Goal: Obtain resource: Obtain resource

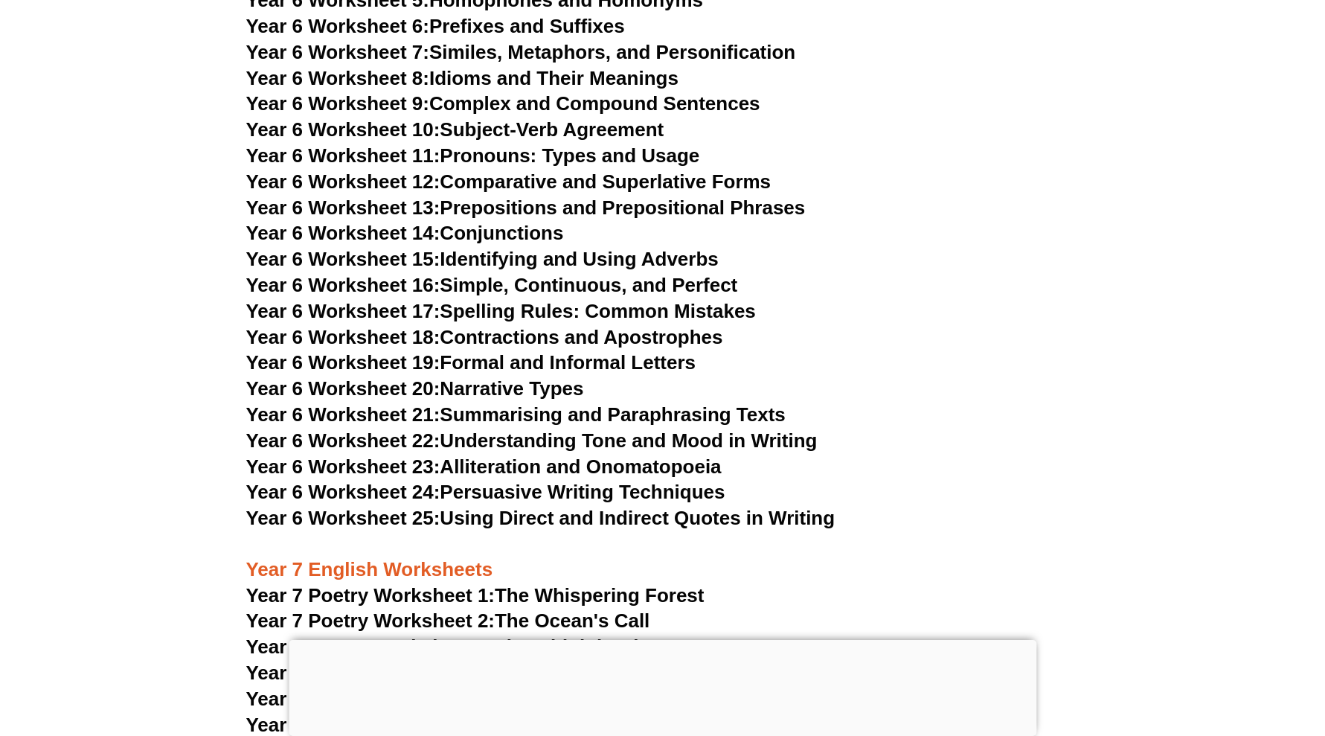
scroll to position [8319, 0]
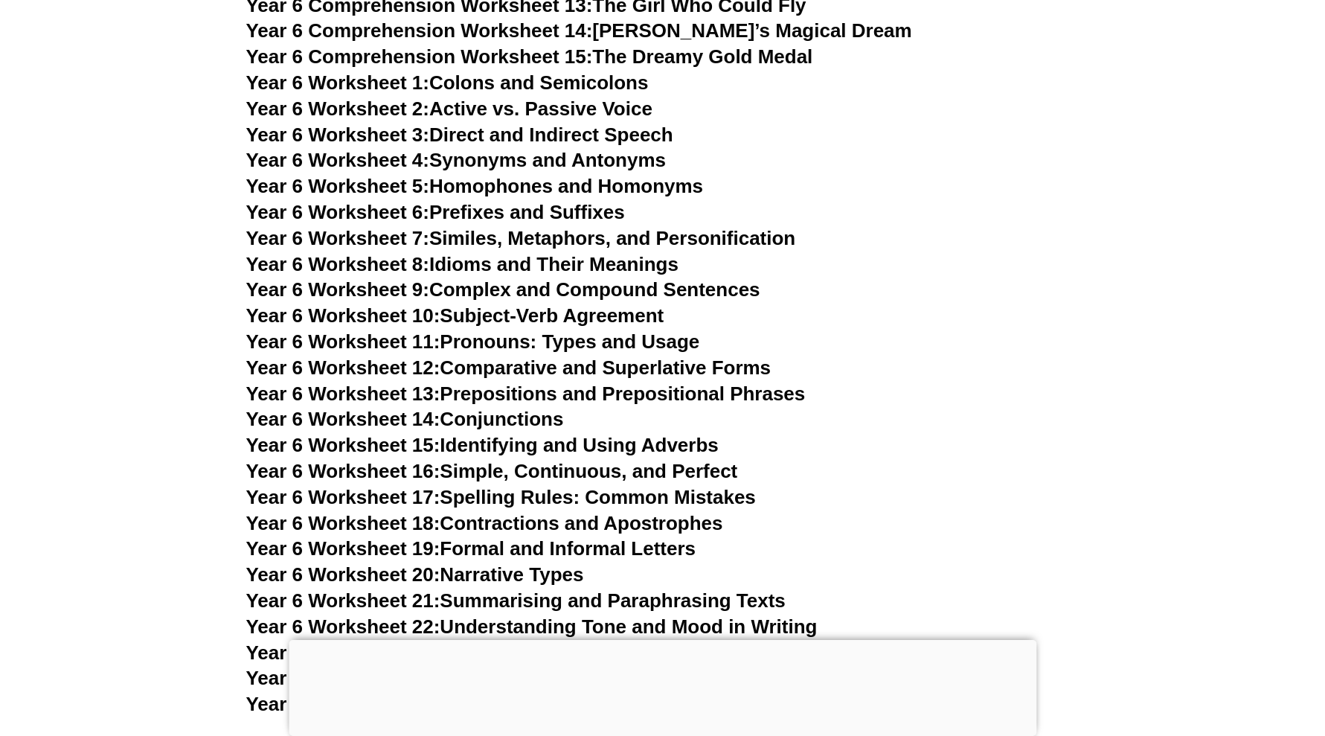
click at [672, 640] on div at bounding box center [662, 640] width 747 height 0
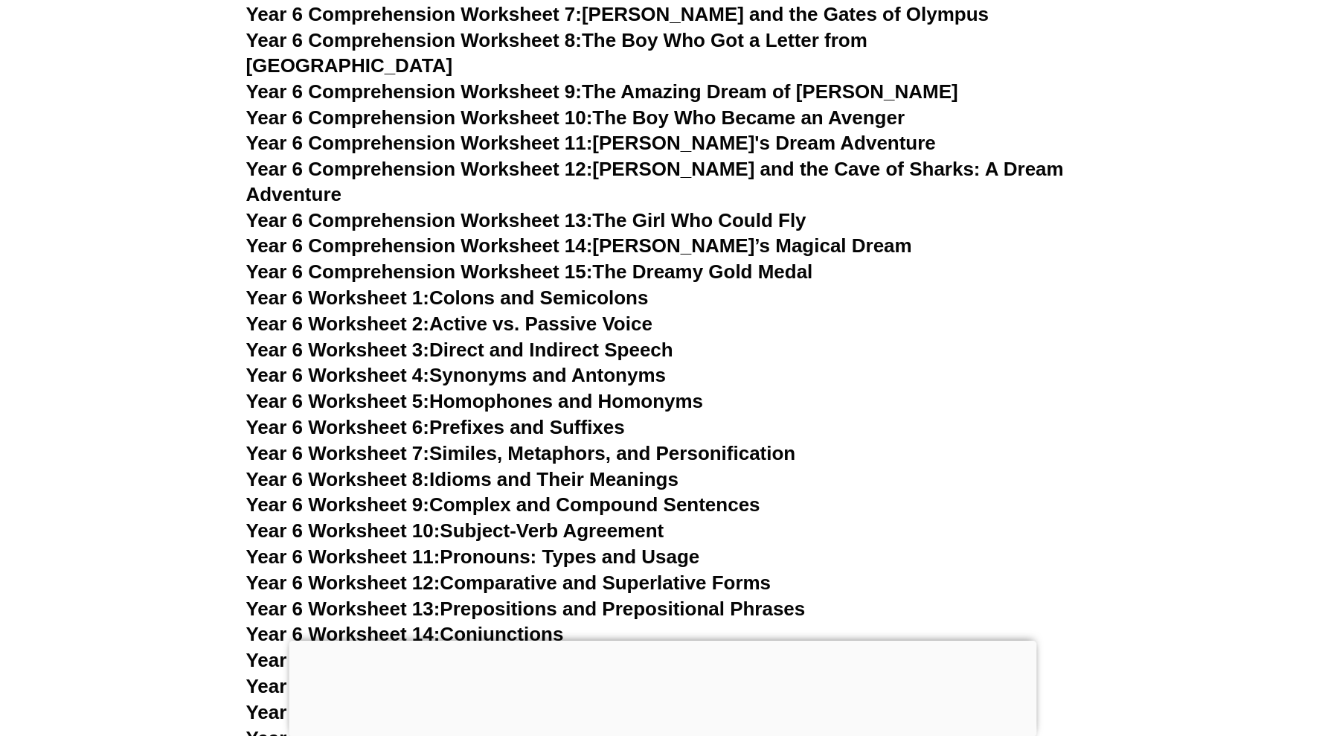
scroll to position [7948, 0]
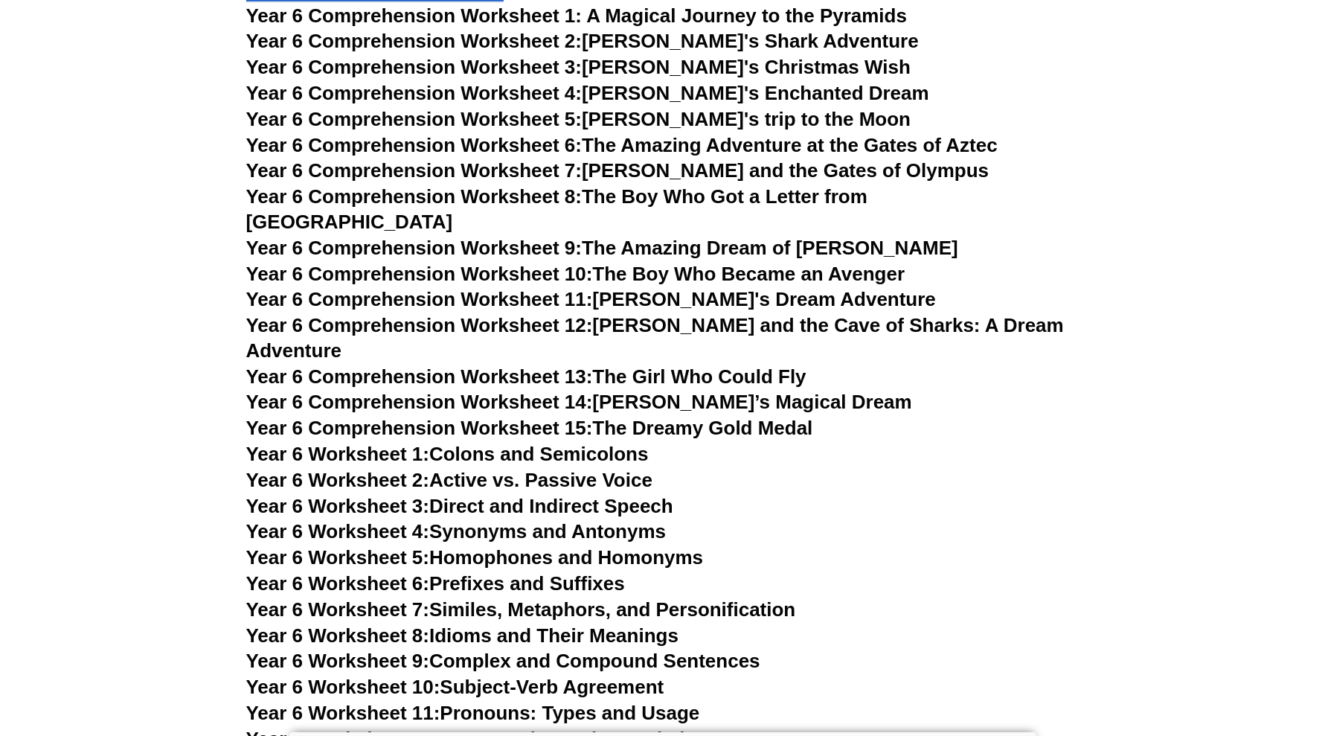
click at [704, 417] on link "Year 6 Comprehension Worksheet 15: The Dreamy Gold Medal" at bounding box center [529, 428] width 567 height 22
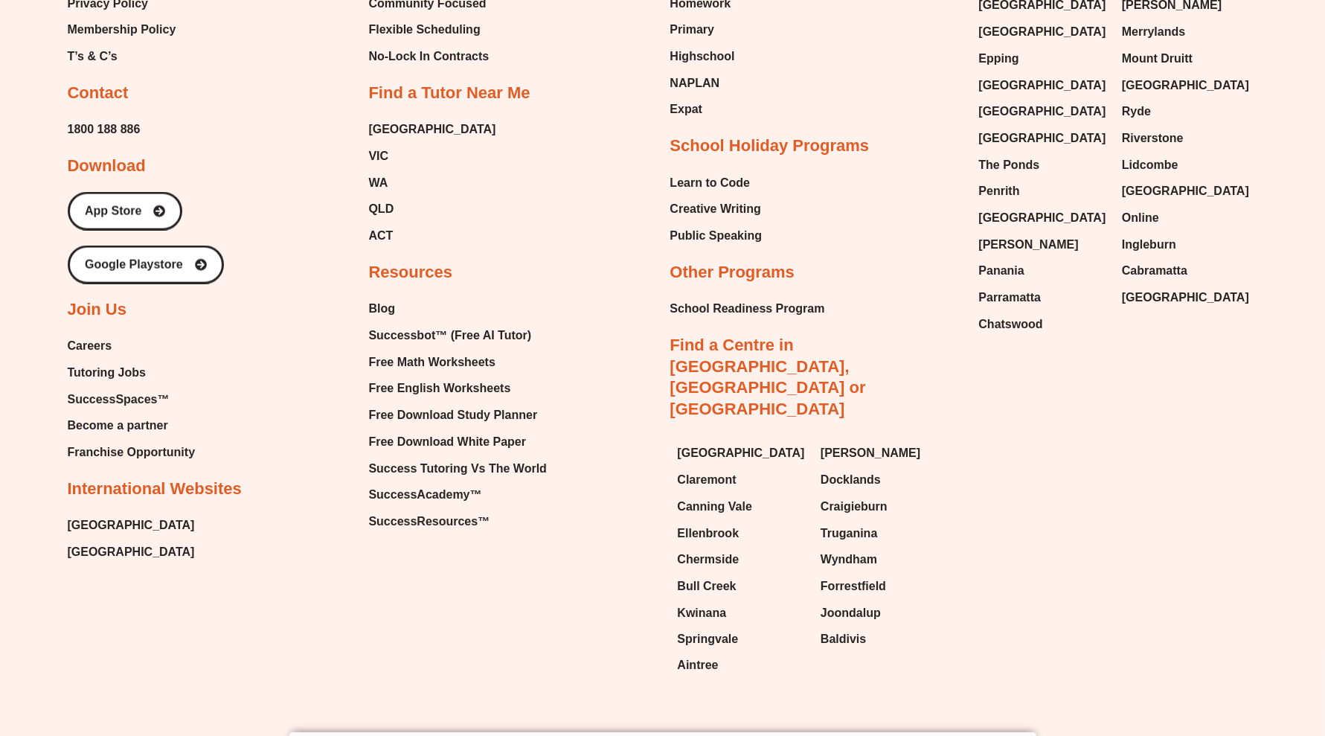
scroll to position [7209, 0]
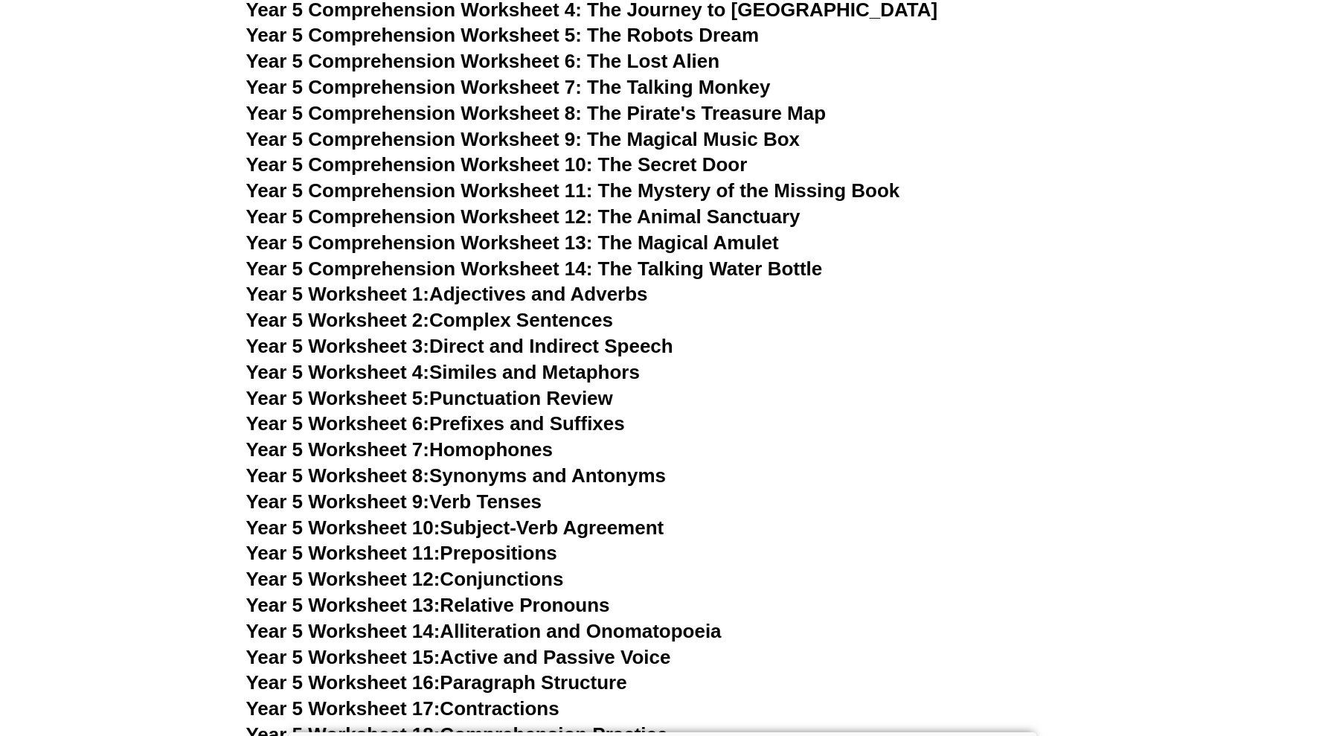
scroll to position [6739, 0]
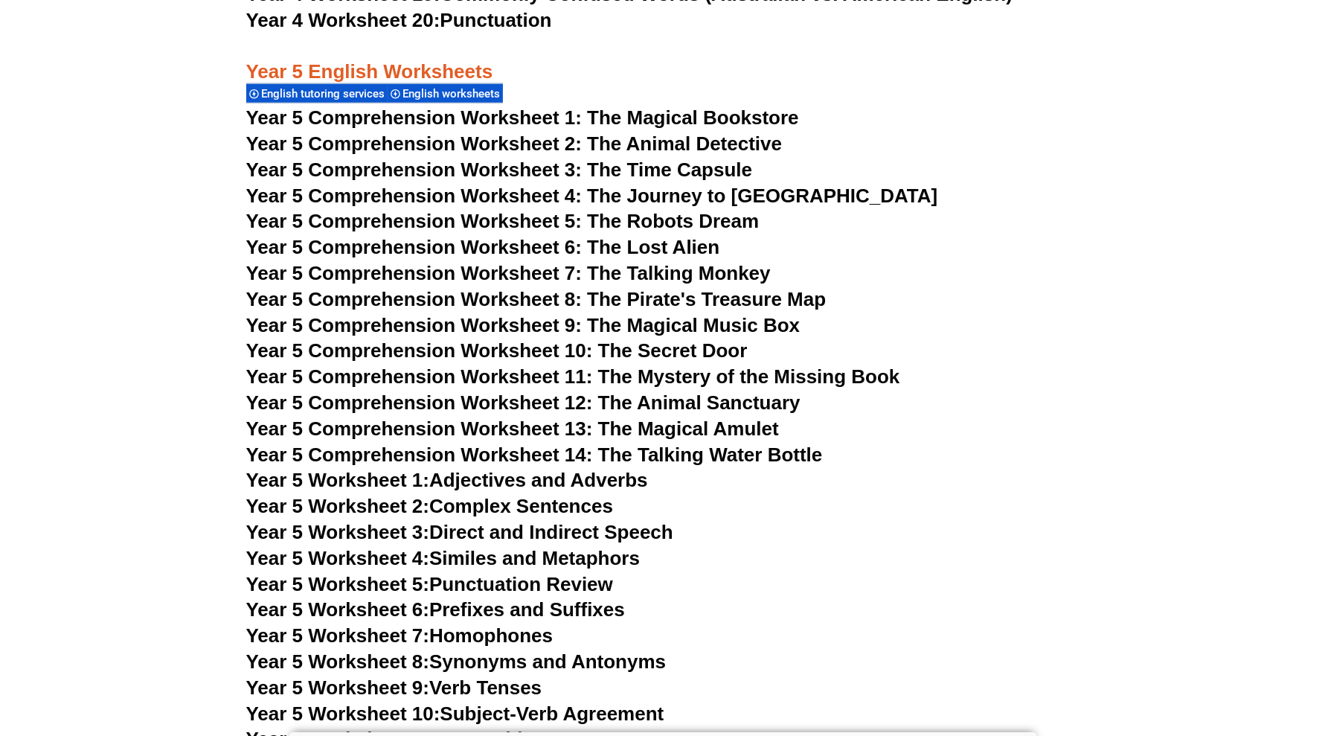
click at [631, 214] on span "Year 5 Comprehension Worksheet 5: The Robots Dream" at bounding box center [502, 221] width 513 height 22
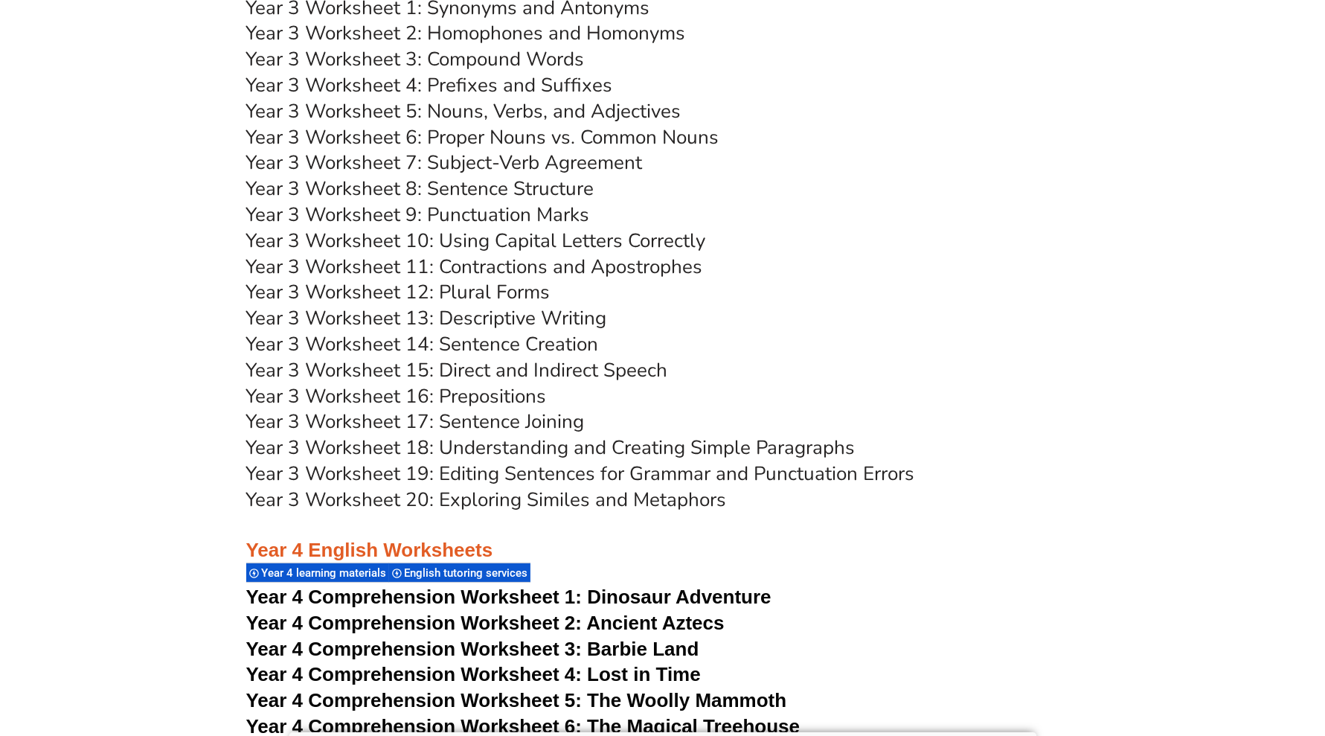
scroll to position [4973, 0]
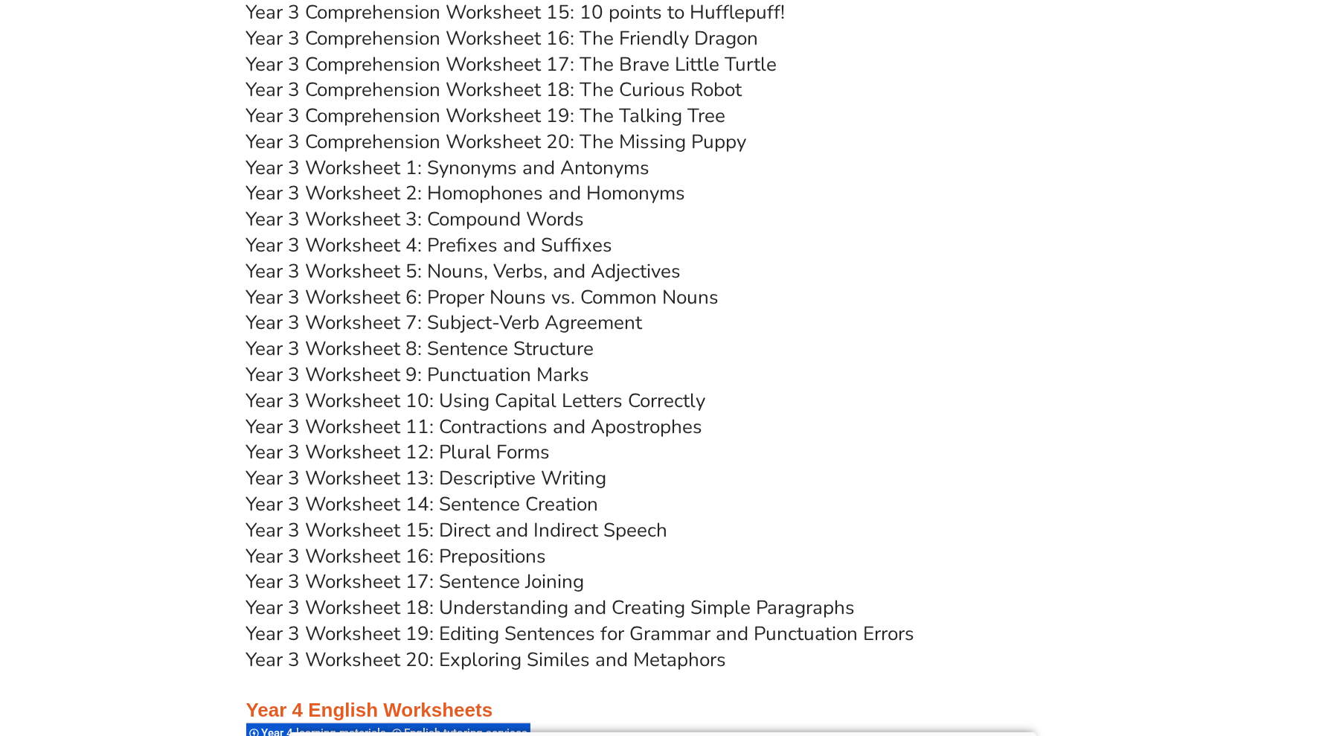
click at [531, 271] on link "Year 3 Worksheet 5: Nouns, Verbs, and Adjectives" at bounding box center [463, 271] width 435 height 26
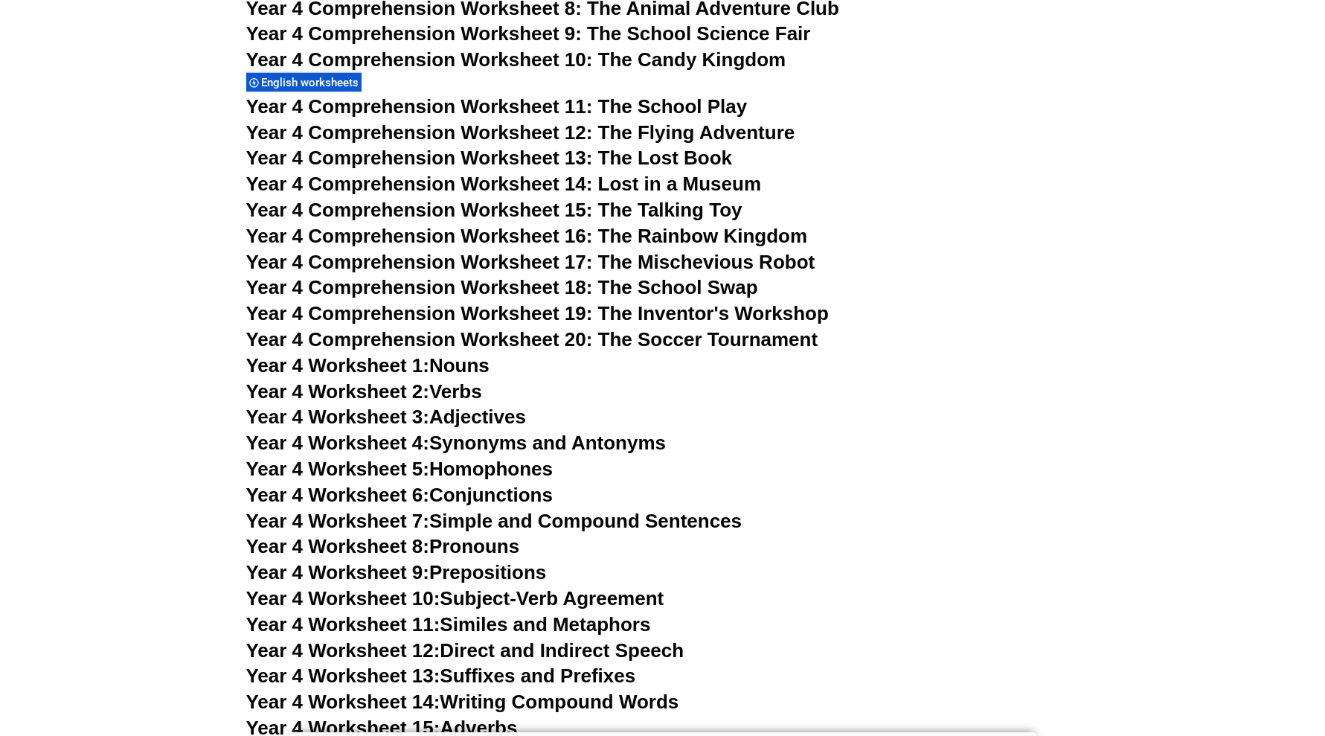
scroll to position [6181, 0]
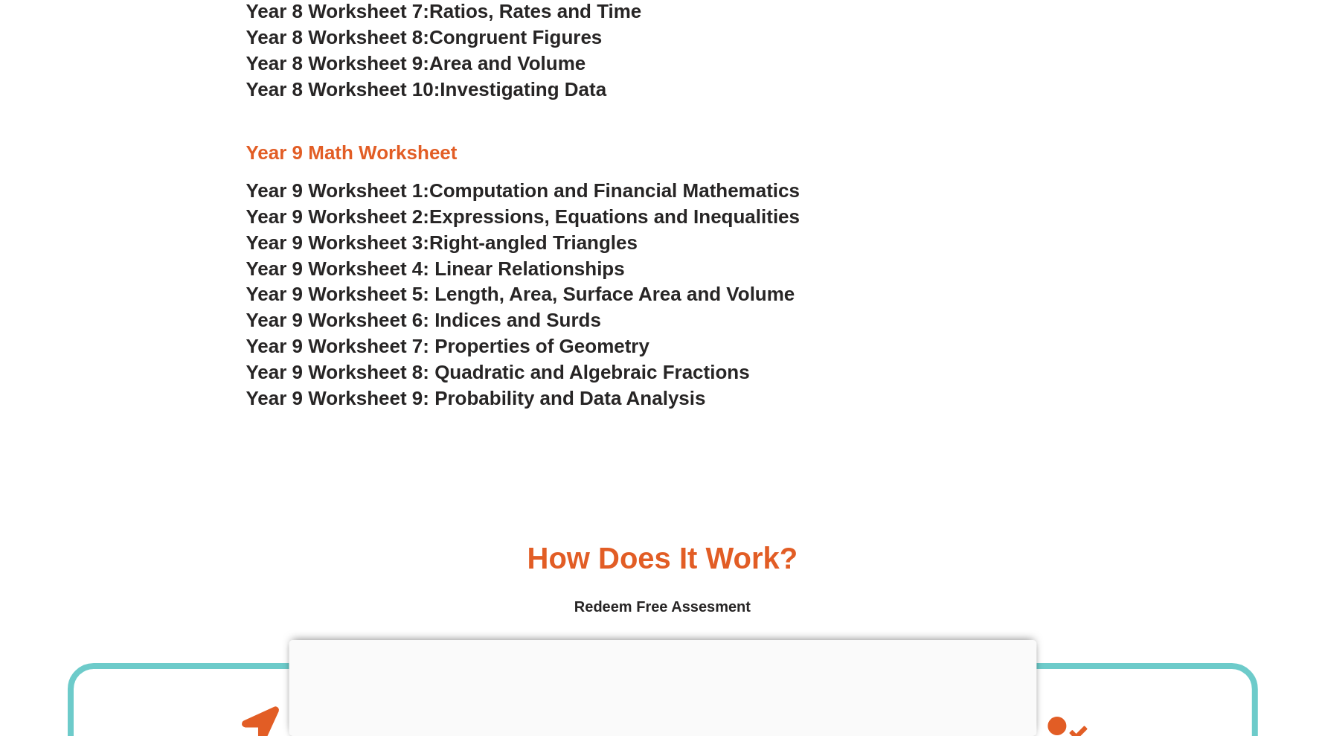
scroll to position [5222, 0]
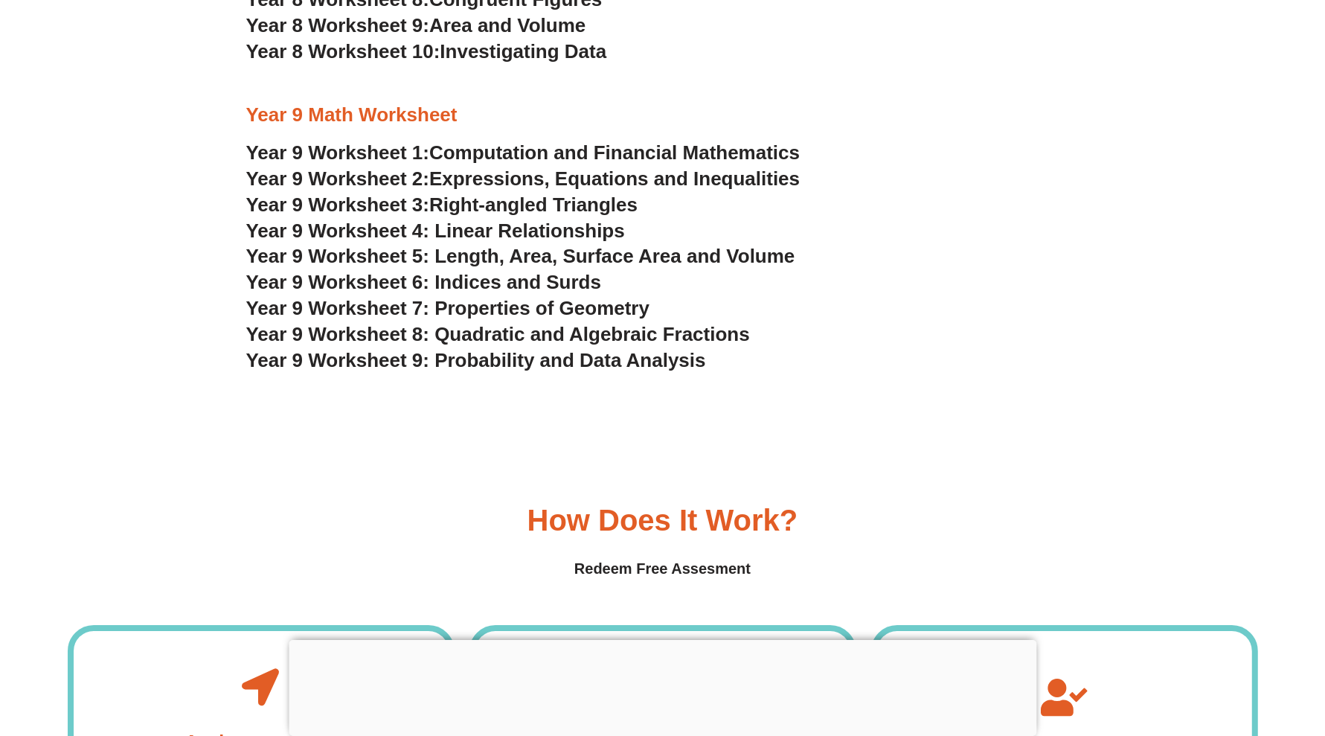
click at [672, 640] on div at bounding box center [662, 640] width 747 height 0
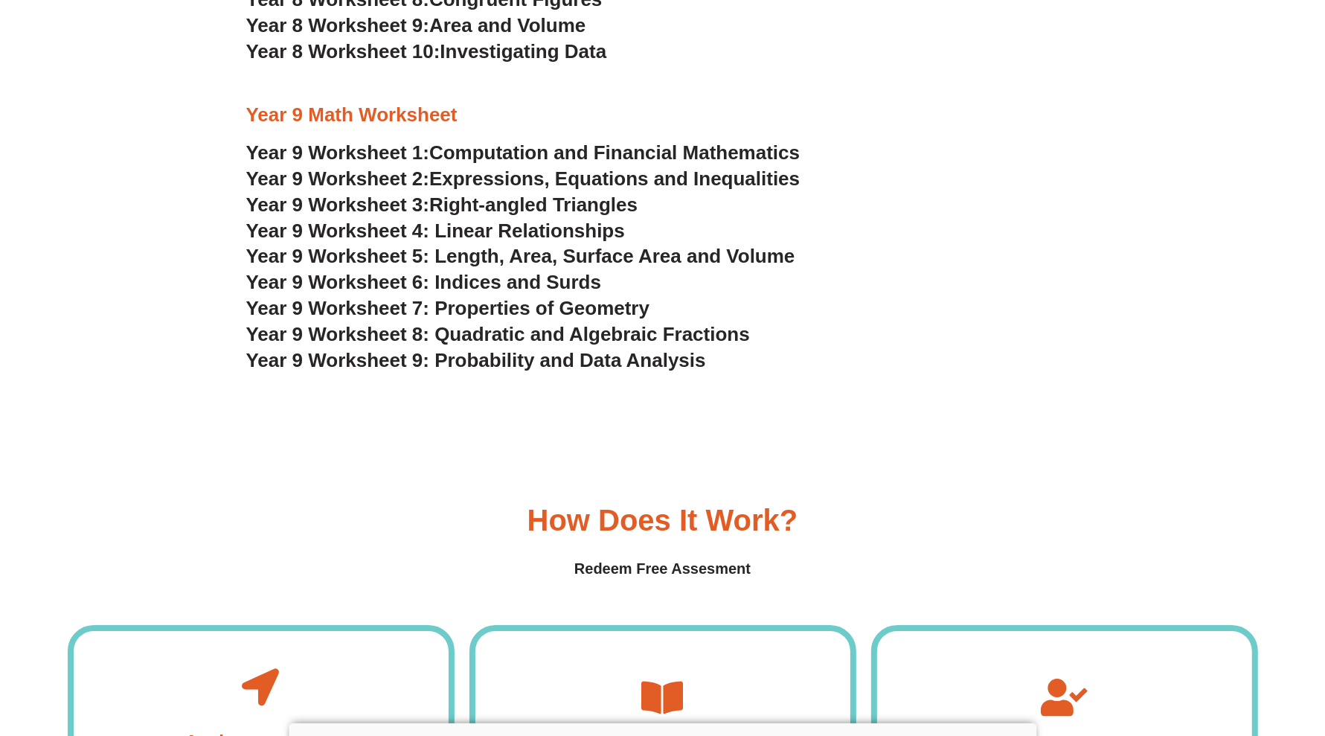
click at [601, 363] on span "Year 9 Worksheet 9: Probability and Data Analysis" at bounding box center [476, 360] width 460 height 22
